Goal: Transaction & Acquisition: Obtain resource

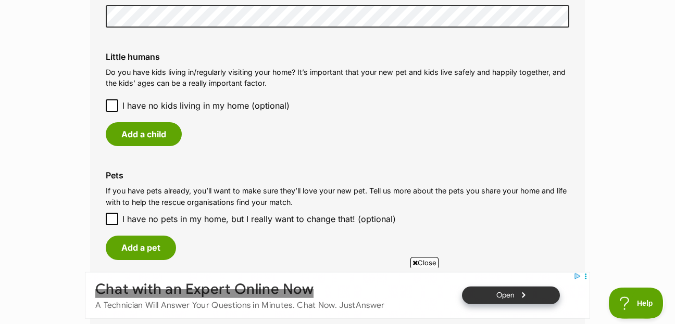
scroll to position [900, 0]
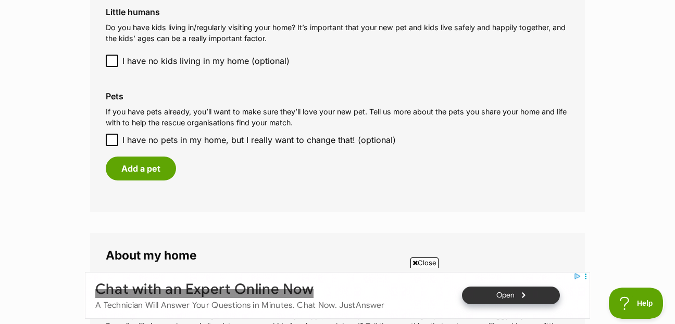
click at [112, 140] on icon at bounding box center [112, 139] width 6 height 5
click at [112, 140] on input "I have no pets in my home, but I really want to change that! (optional)" at bounding box center [112, 140] width 12 height 12
checkbox input "true"
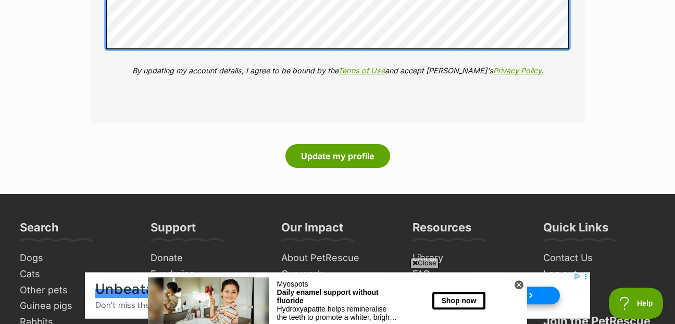
scroll to position [1453, 0]
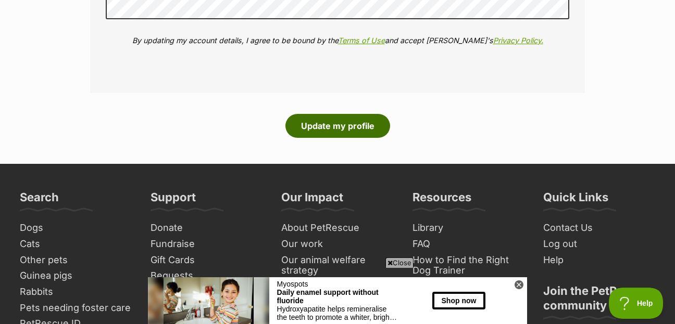
click at [339, 128] on button "Update my profile" at bounding box center [337, 126] width 105 height 24
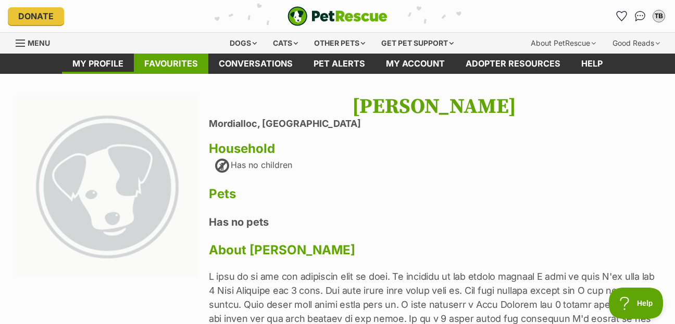
click at [178, 66] on link "Favourites" at bounding box center [171, 64] width 74 height 20
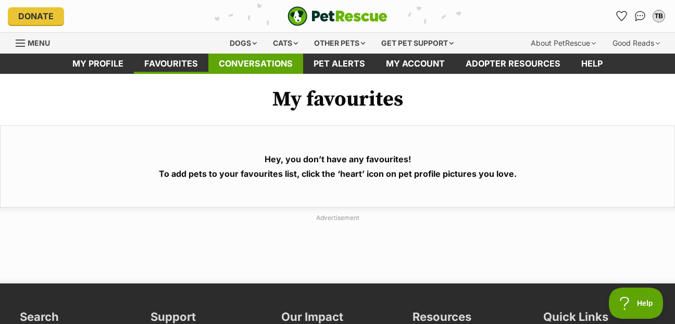
click at [260, 64] on link "Conversations" at bounding box center [255, 64] width 95 height 20
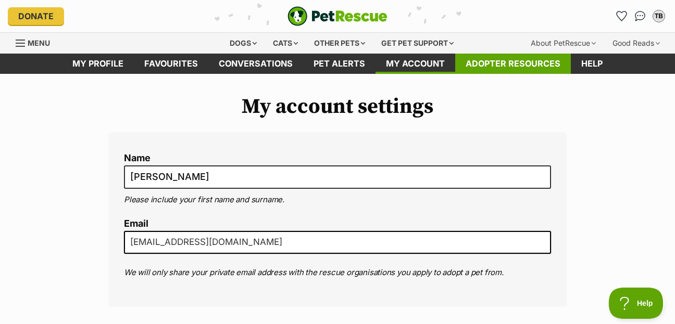
click at [531, 62] on link "Adopter resources" at bounding box center [513, 64] width 116 height 20
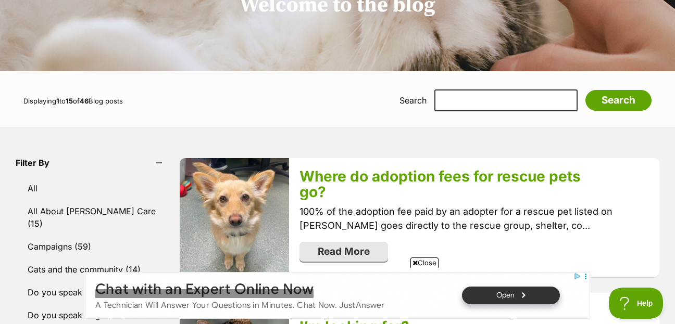
scroll to position [225, 0]
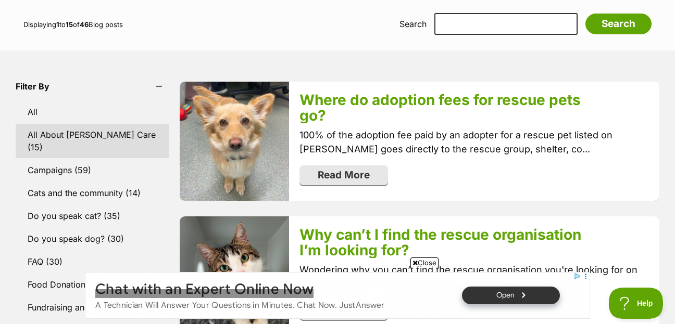
click at [52, 136] on link "All About [PERSON_NAME] Care (15)" at bounding box center [93, 141] width 154 height 34
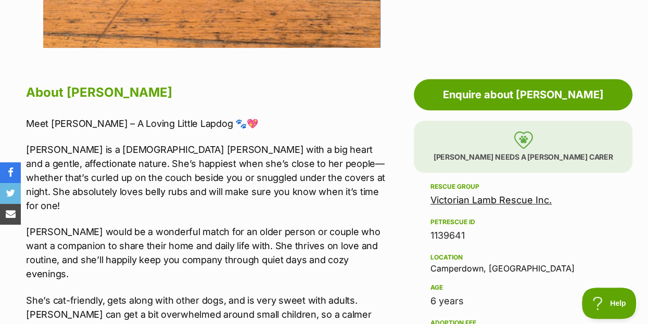
click at [523, 142] on img at bounding box center [523, 140] width 19 height 18
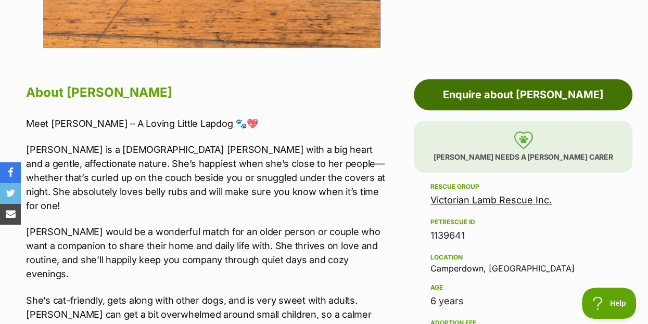
click at [515, 95] on link "Enquire about [PERSON_NAME]" at bounding box center [523, 94] width 219 height 31
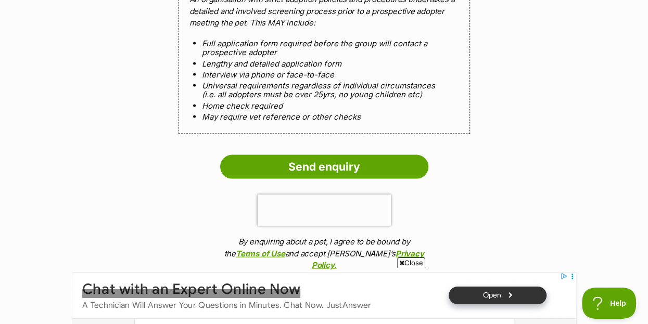
scroll to position [1181, 0]
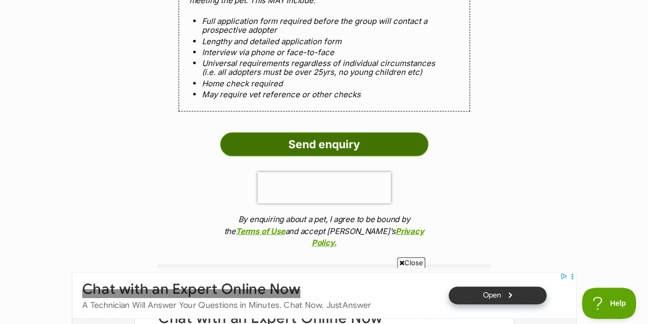
click at [318, 145] on input "Send enquiry" at bounding box center [324, 145] width 208 height 24
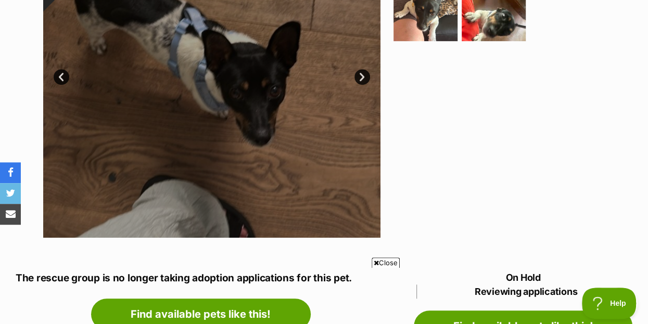
scroll to position [169, 0]
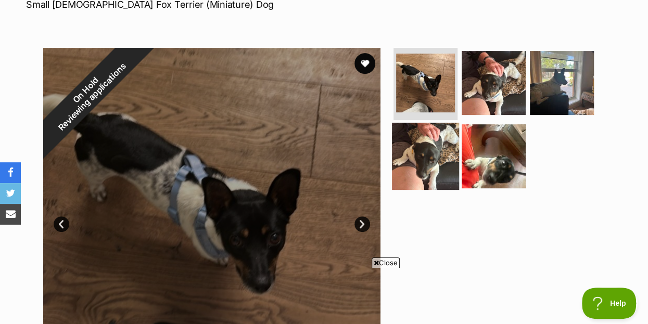
click at [435, 160] on img at bounding box center [425, 156] width 67 height 67
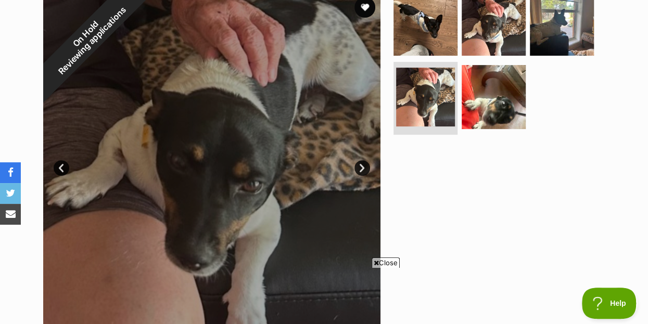
scroll to position [281, 0]
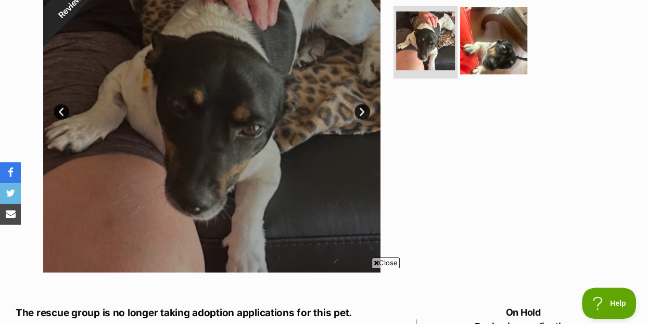
click at [487, 46] on img at bounding box center [493, 40] width 67 height 67
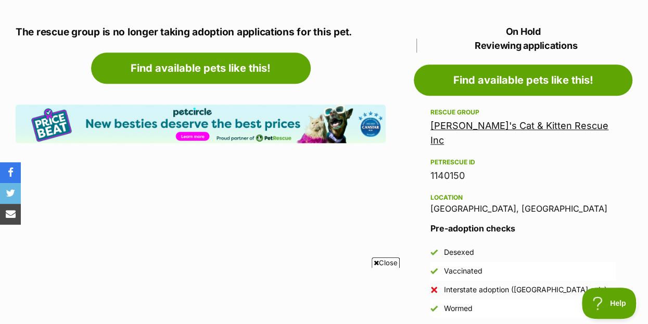
scroll to position [0, 0]
click at [476, 124] on link "Sally's Cat & Kitten Rescue Inc" at bounding box center [520, 133] width 178 height 26
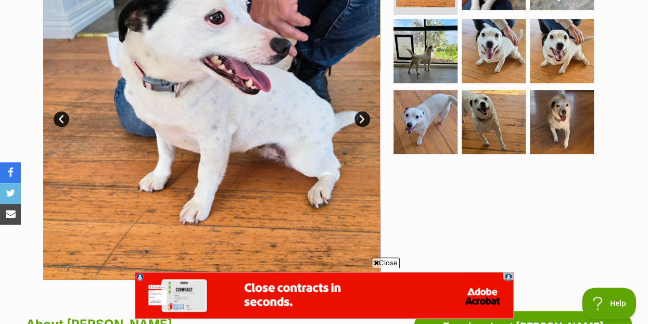
scroll to position [225, 0]
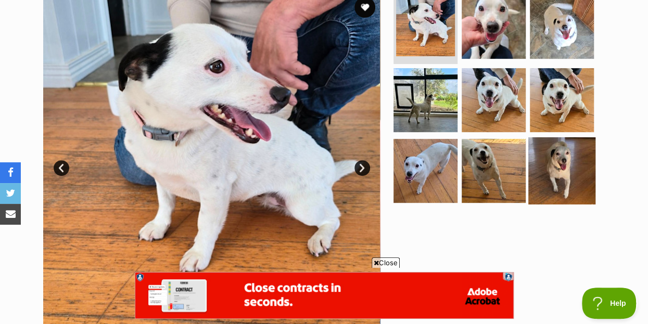
click at [567, 157] on img at bounding box center [561, 170] width 67 height 67
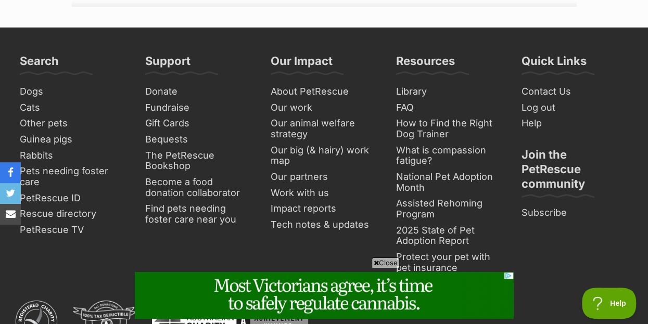
scroll to position [0, 0]
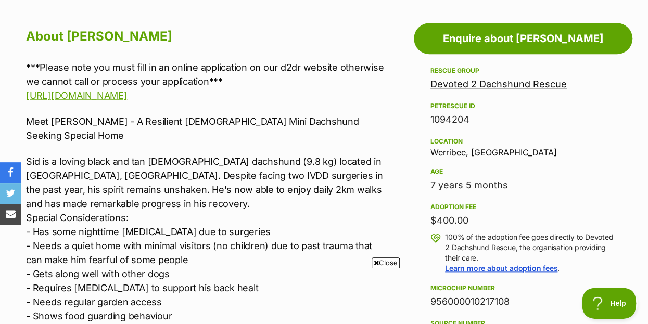
scroll to position [619, 0]
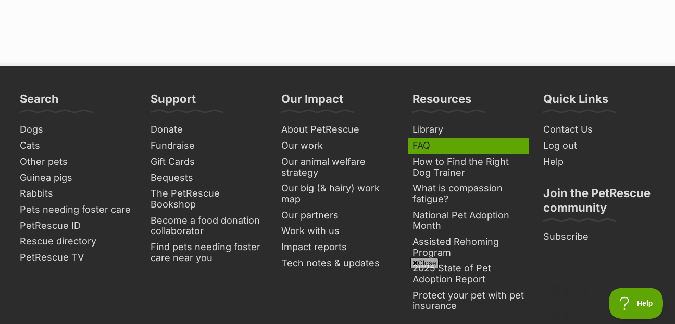
scroll to position [2530, 0]
